Goal: Use online tool/utility: Utilize a website feature to perform a specific function

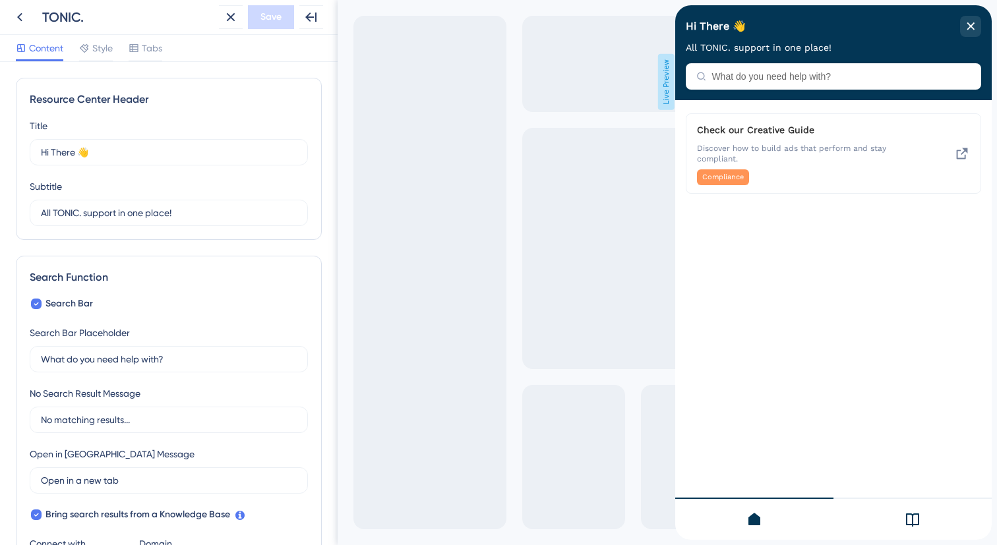
click at [911, 516] on icon at bounding box center [913, 520] width 16 height 16
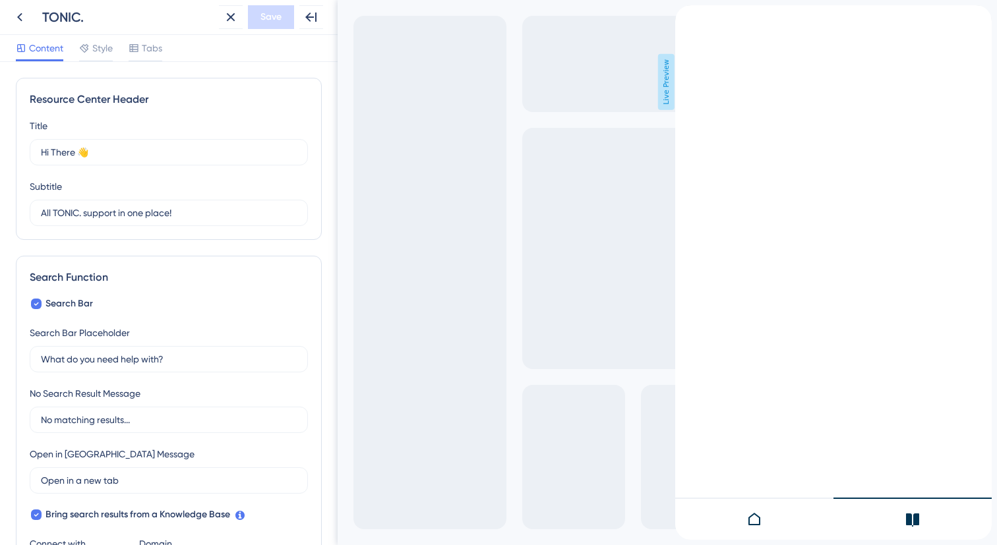
click at [702, 16] on icon "Resource Center Header" at bounding box center [696, 10] width 11 height 11
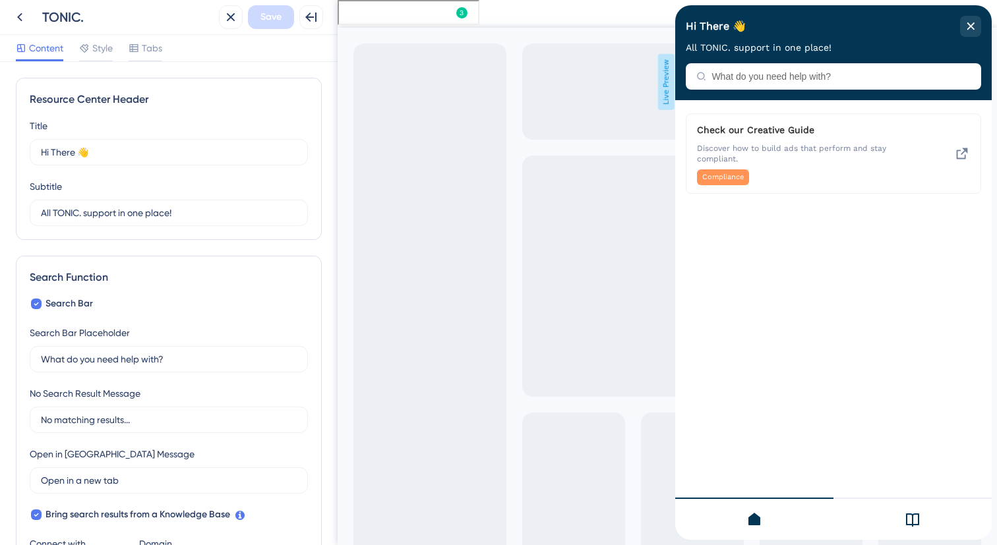
click at [921, 539] on div at bounding box center [913, 519] width 158 height 42
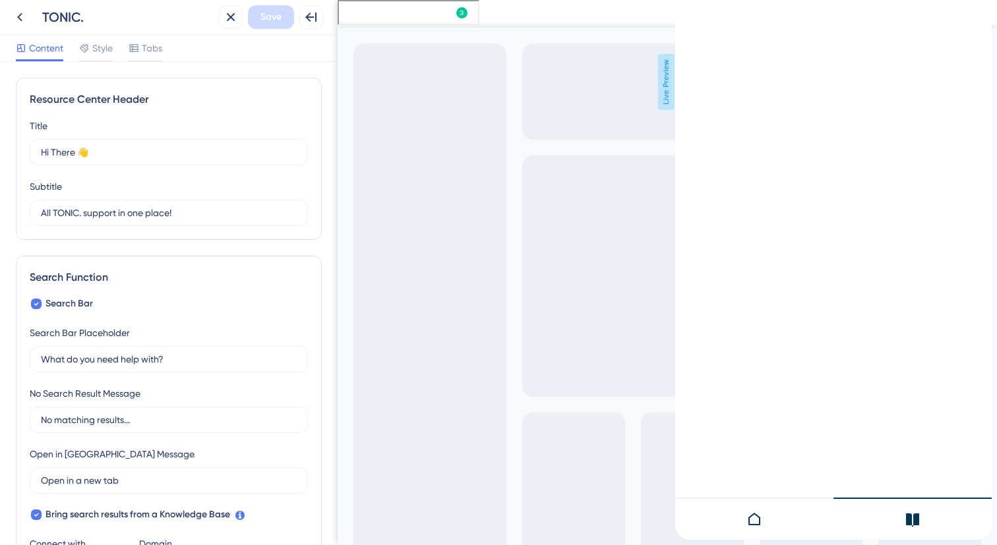
click at [667, 98] on span "Live Preview" at bounding box center [666, 82] width 16 height 56
